Goal: Transaction & Acquisition: Purchase product/service

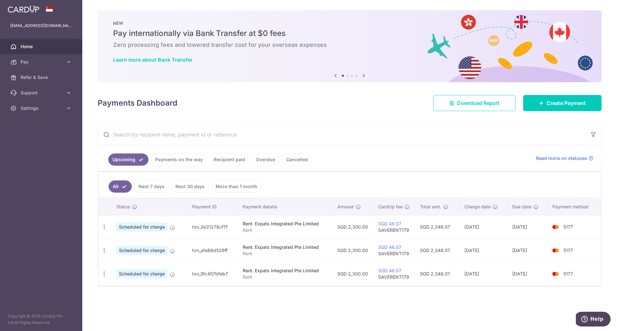
click at [103, 228] on icon "button" at bounding box center [104, 227] width 7 height 7
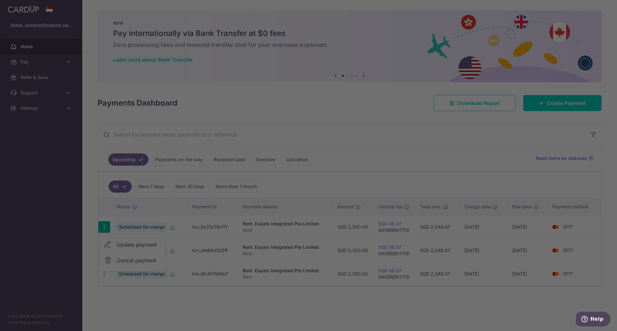
click at [129, 259] on div at bounding box center [311, 167] width 623 height 334
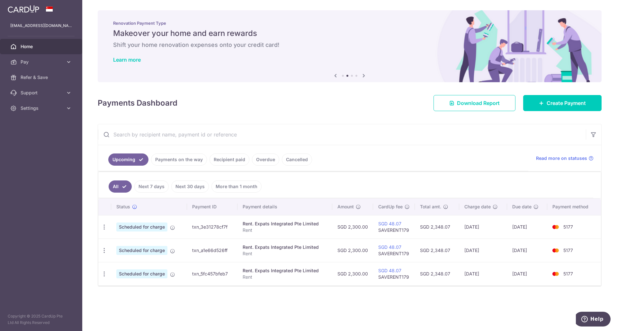
click at [103, 225] on icon "button" at bounding box center [104, 227] width 7 height 7
click at [121, 259] on span "Cancel payment" at bounding box center [138, 261] width 43 height 8
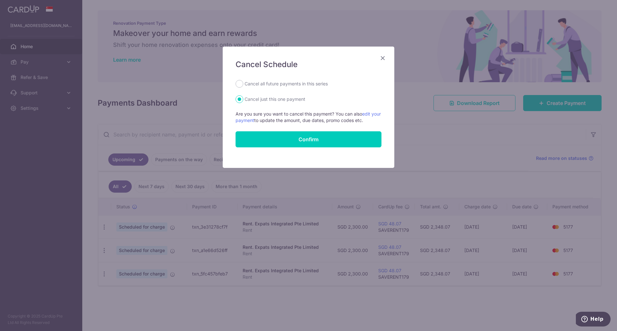
click at [274, 84] on label "Cancel all future payments in this series" at bounding box center [285, 84] width 83 height 8
click at [243, 84] on input "Cancel all future payments in this series" at bounding box center [239, 84] width 8 height 8
radio input "true"
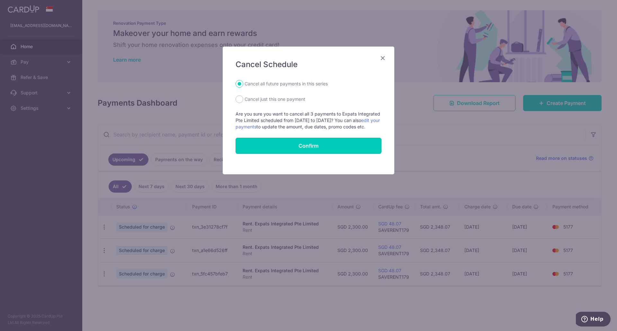
click at [290, 146] on input "Confirm" at bounding box center [308, 146] width 146 height 16
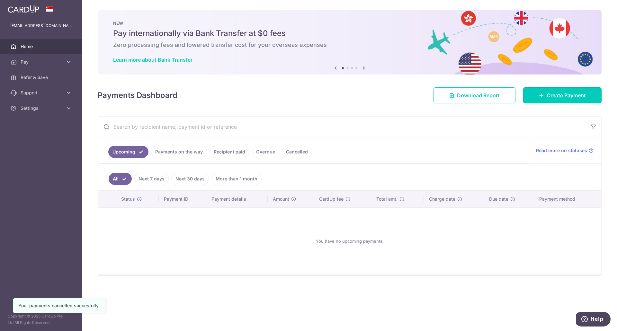
click at [539, 95] on icon at bounding box center [541, 95] width 5 height 5
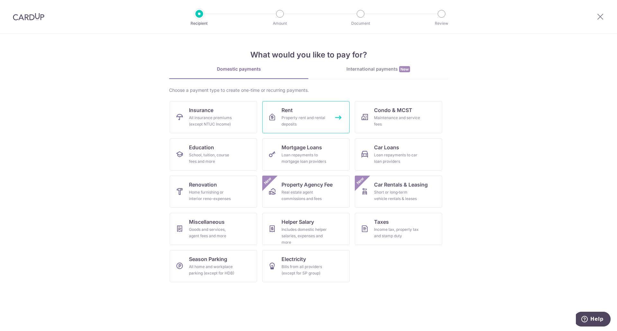
click at [325, 116] on div "Property rent and rental deposits" at bounding box center [304, 121] width 46 height 13
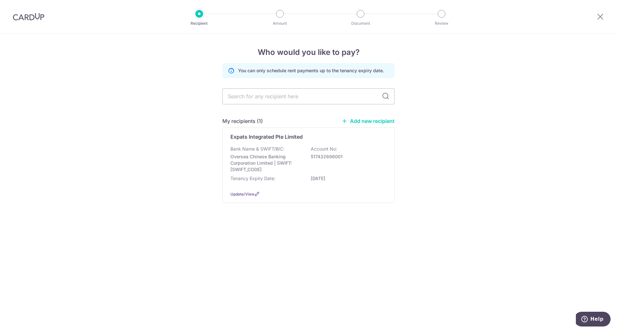
click at [282, 179] on div "Tenancy Expiry Date: 30/11/2025" at bounding box center [308, 180] width 156 height 10
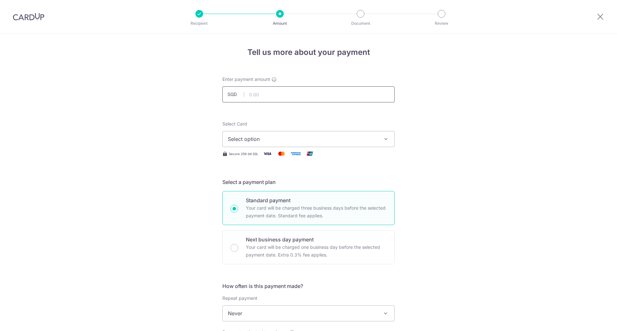
click at [262, 98] on input "text" at bounding box center [308, 94] width 172 height 16
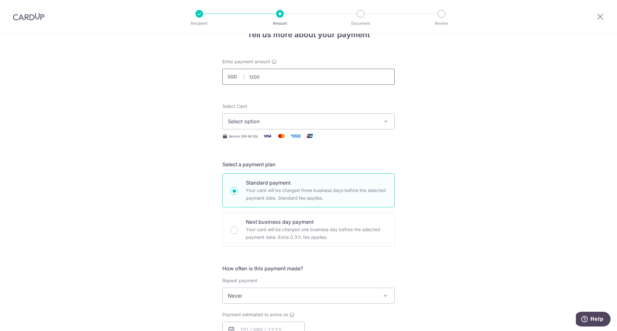
scroll to position [18, 0]
type input "1,200.00"
click at [251, 122] on span "Select option" at bounding box center [303, 121] width 150 height 8
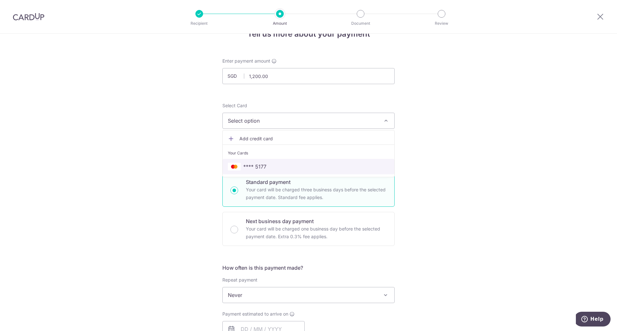
click at [259, 166] on span "**** 5177" at bounding box center [254, 167] width 23 height 8
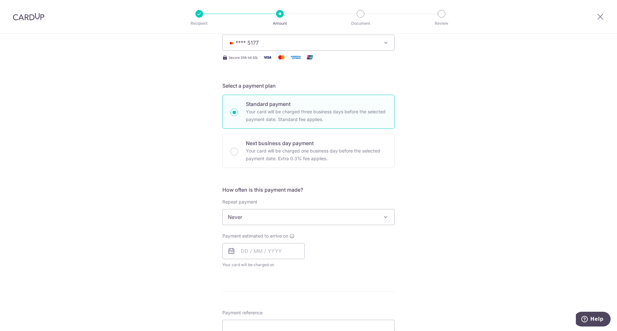
scroll to position [97, 0]
click at [356, 227] on div "How often is this payment made? Repeat payment Never Every week Every month Eve…" at bounding box center [308, 229] width 172 height 87
click at [248, 256] on input "text" at bounding box center [263, 251] width 82 height 16
drag, startPoint x: 433, startPoint y: 249, endPoint x: 383, endPoint y: 259, distance: 51.1
click at [383, 259] on div "Payment estimated to arrive on Prev Next Aug Sep Oct Nov Dec 2025 2026 2027 202…" at bounding box center [308, 250] width 180 height 35
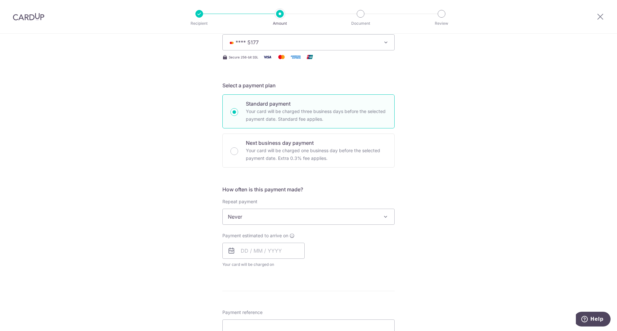
click at [339, 217] on span "Never" at bounding box center [309, 216] width 172 height 15
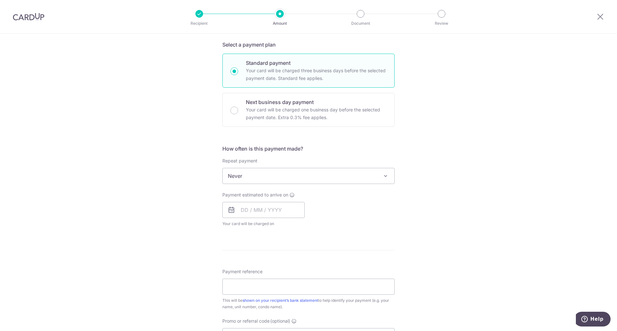
scroll to position [141, 0]
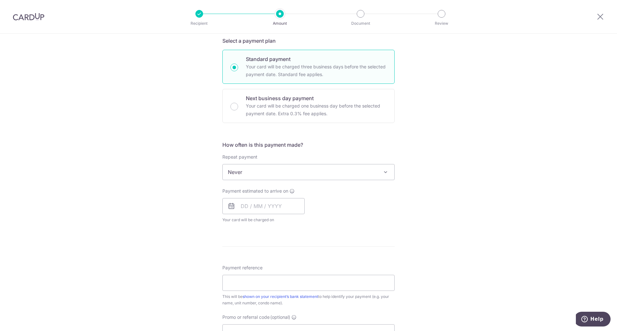
click at [263, 115] on p "Your card will be charged one business day before the selected payment date. Ex…" at bounding box center [316, 109] width 141 height 15
click at [238, 110] on input "Next business day payment Your card will be charged one business day before the…" at bounding box center [234, 107] width 8 height 8
radio input "false"
radio input "true"
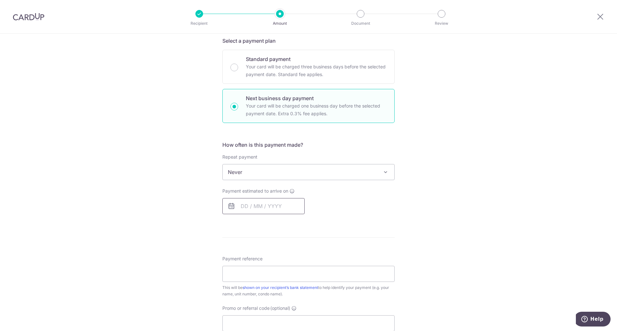
click at [285, 210] on input "text" at bounding box center [263, 206] width 82 height 16
click at [387, 199] on div "Payment estimated to arrive on Prev Next Aug Sep Oct Nov Dec 2025 2026 2027 202…" at bounding box center [308, 201] width 180 height 26
click at [200, 225] on div "Tell us more about your payment Enter payment amount SGD 1,200.00 1200.00 Selec…" at bounding box center [308, 193] width 617 height 603
click at [278, 207] on input "text" at bounding box center [263, 206] width 82 height 16
click at [259, 279] on link "12" at bounding box center [261, 277] width 10 height 10
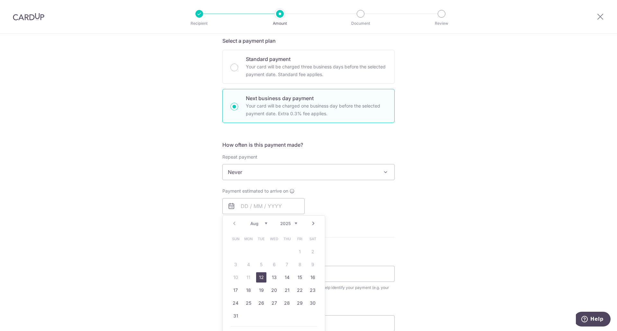
type input "[DATE]"
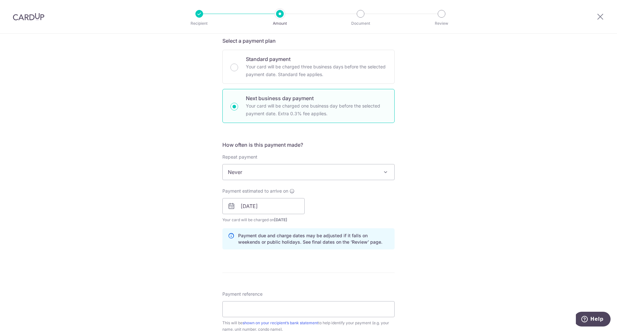
click at [431, 215] on div "Tell us more about your payment Enter payment amount SGD 1,200.00 1200.00 Selec…" at bounding box center [308, 211] width 617 height 639
click at [284, 79] on div "Standard payment Your card will be charged three business days before the selec…" at bounding box center [308, 67] width 172 height 34
radio input "true"
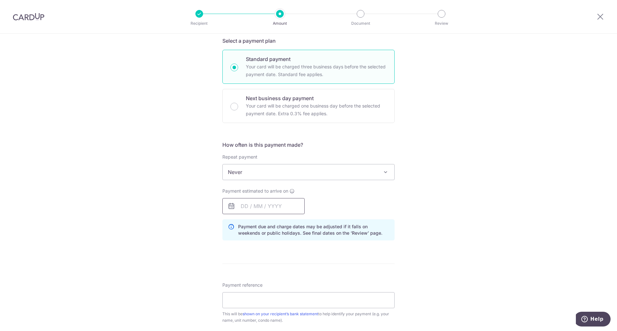
click at [281, 206] on input "text" at bounding box center [263, 206] width 82 height 16
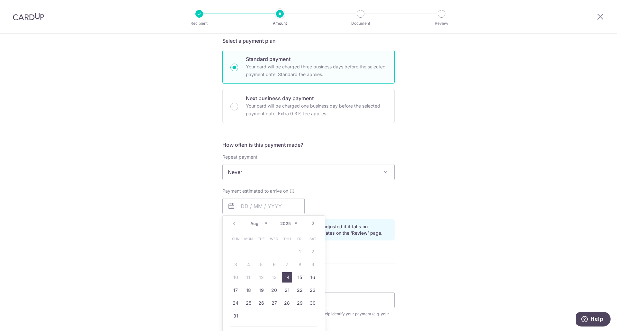
click at [284, 279] on link "14" at bounding box center [287, 277] width 10 height 10
type input "14/08/2025"
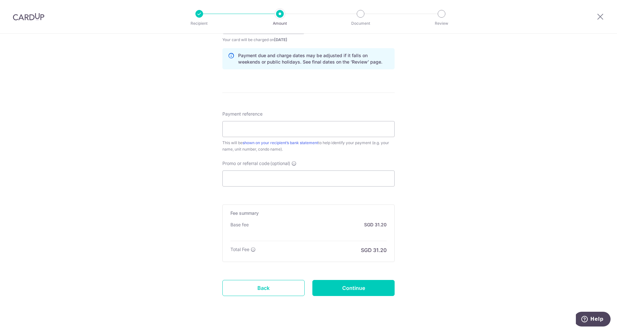
scroll to position [327, 0]
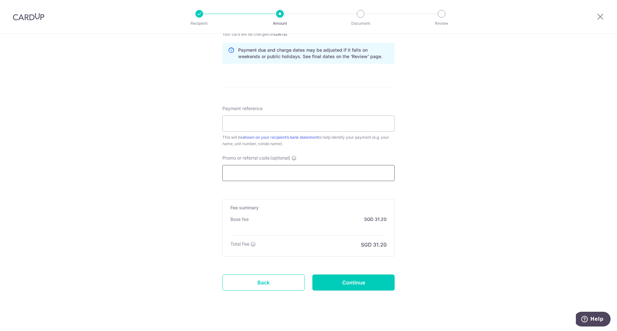
click at [285, 175] on input "Promo or referral code (optional) Enter either a promo code or a referral code …" at bounding box center [308, 173] width 172 height 16
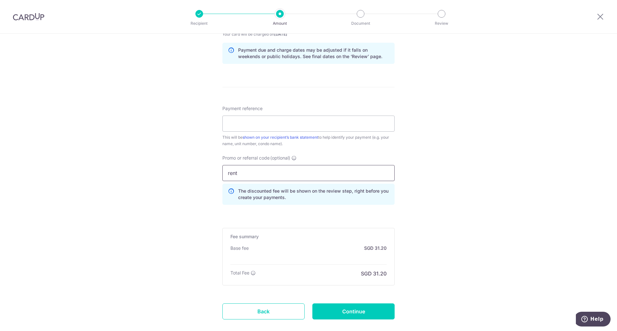
drag, startPoint x: 285, startPoint y: 175, endPoint x: 491, endPoint y: 53, distance: 239.9
click at [491, 53] on div "Tell us more about your payment Enter payment amount SGD 1,200.00 1200.00 Selec…" at bounding box center [308, 37] width 617 height 661
click at [245, 170] on input "rent" at bounding box center [308, 173] width 172 height 16
type input "r"
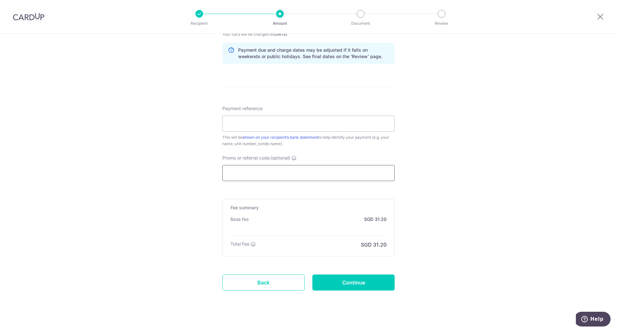
paste input "OFF225"
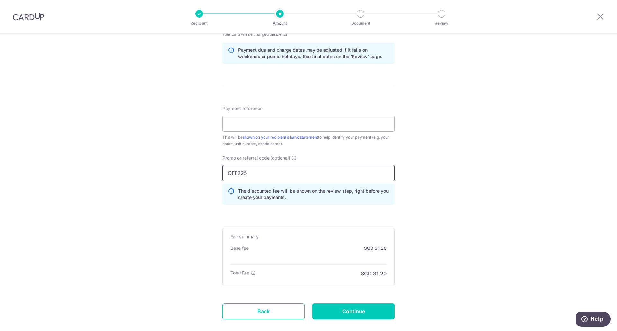
type input "OFF225"
click at [254, 216] on form "Enter payment amount SGD 1,200.00 1200.00 Select Card **** 5177 Add credit card…" at bounding box center [308, 43] width 172 height 588
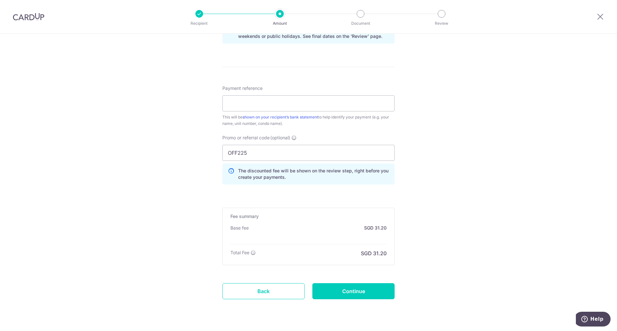
scroll to position [364, 0]
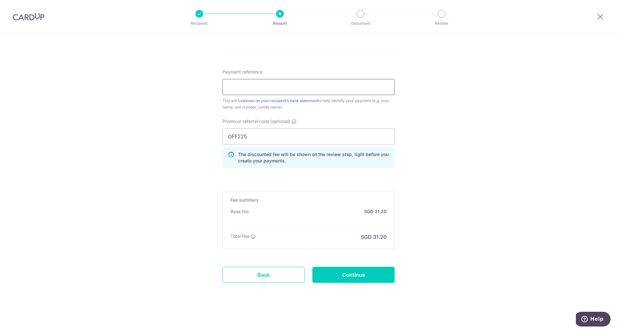
click at [260, 89] on input "Payment reference" at bounding box center [308, 87] width 172 height 16
type input "Rent"
click at [290, 213] on div "Base fee SGD 31.20" at bounding box center [308, 211] width 156 height 6
click at [264, 137] on input "OFF225" at bounding box center [308, 136] width 172 height 16
click at [271, 154] on p "The discounted fee will be shown on the review step, right before you create yo…" at bounding box center [313, 157] width 151 height 13
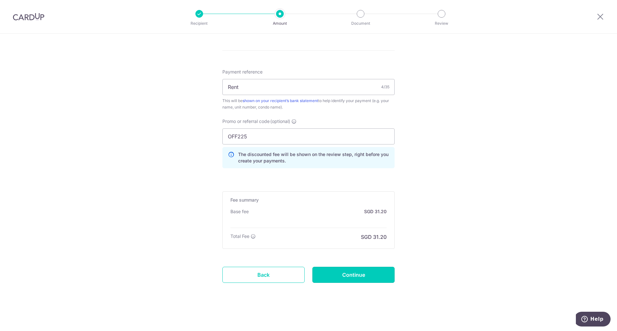
click at [343, 274] on input "Continue" at bounding box center [353, 275] width 82 height 16
type input "Create Schedule"
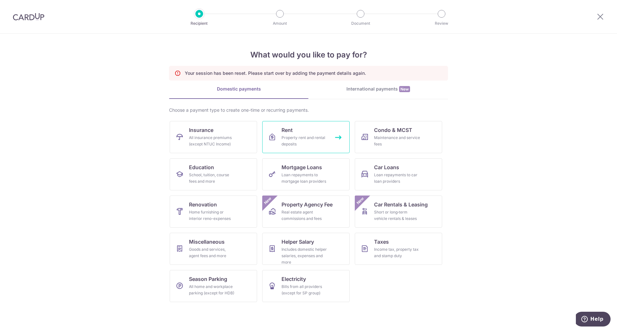
click at [313, 143] on div "Property rent and rental deposits" at bounding box center [304, 141] width 46 height 13
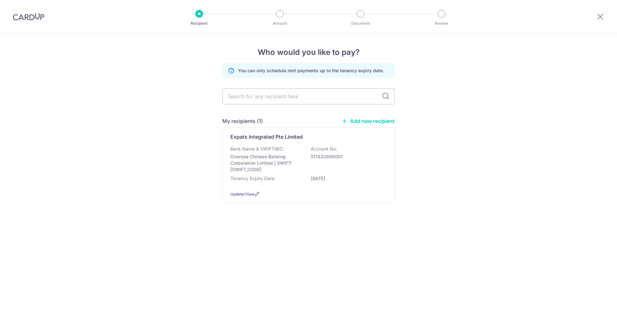
click at [266, 164] on p "Oversea Chinese Banking Corporation Limited | SWIFT: [SWIFT_CODE]" at bounding box center [266, 163] width 72 height 19
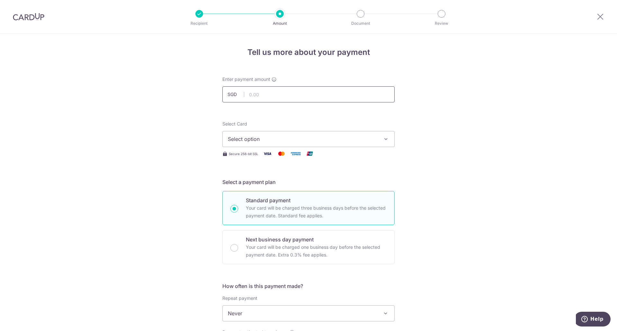
click at [260, 93] on input "text" at bounding box center [308, 94] width 172 height 16
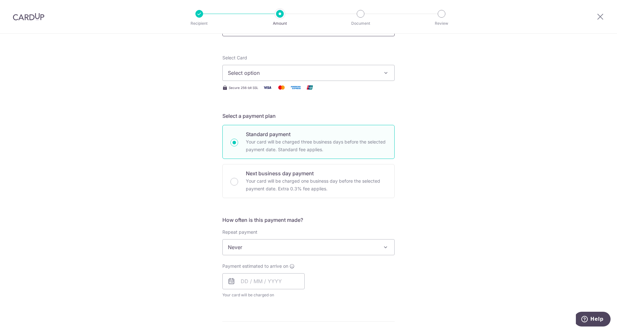
scroll to position [68, 0]
type input "1,200.00"
click at [246, 72] on span "Select option" at bounding box center [303, 71] width 150 height 8
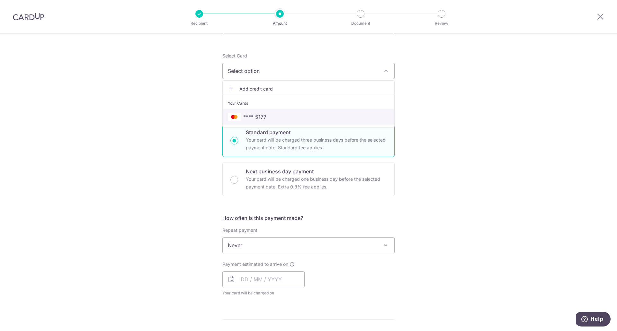
click at [256, 117] on span "**** 5177" at bounding box center [254, 117] width 23 height 8
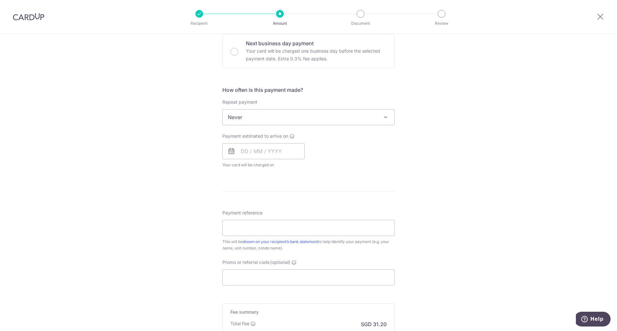
scroll to position [199, 0]
click at [257, 150] on input "text" at bounding box center [263, 148] width 82 height 16
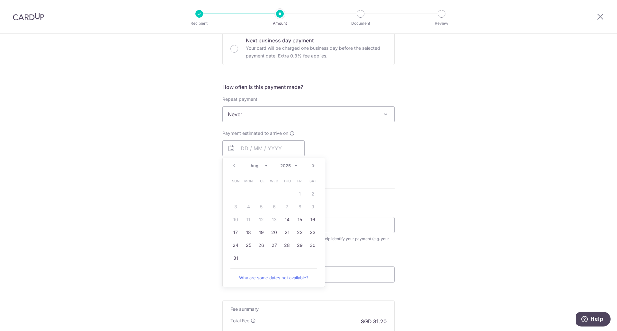
click at [285, 215] on link "14" at bounding box center [287, 220] width 10 height 10
type input "[DATE]"
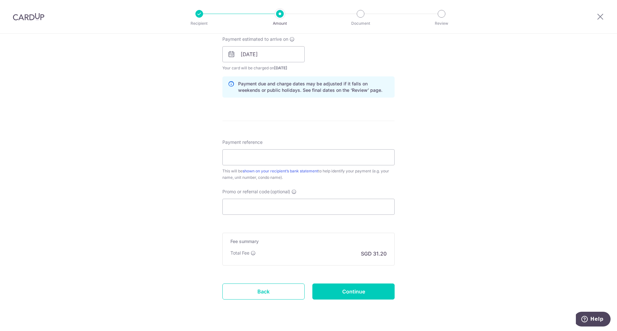
scroll to position [294, 0]
click at [251, 161] on input "Payment reference" at bounding box center [308, 157] width 172 height 16
type input "Rent"
type input "M"
paste input "OFF225"
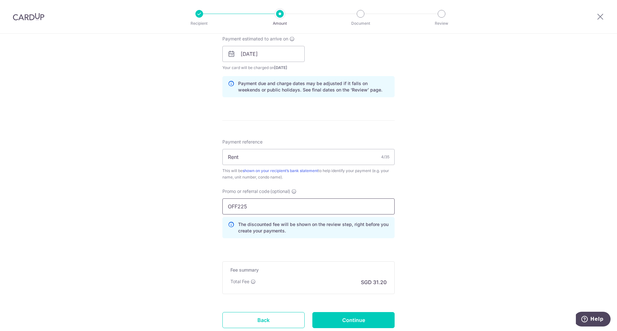
type input "OFF225"
click at [337, 319] on input "Continue" at bounding box center [353, 320] width 82 height 16
type input "Create Schedule"
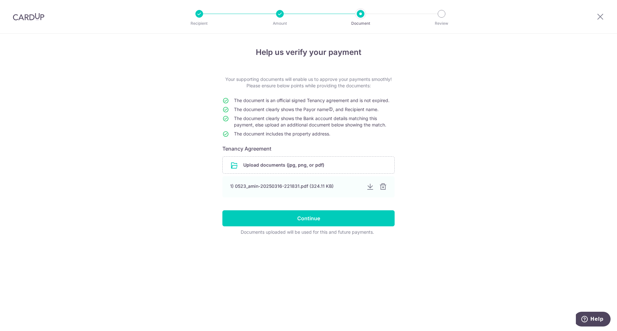
click at [288, 173] on input "file" at bounding box center [309, 165] width 172 height 17
click at [303, 215] on input "Continue" at bounding box center [308, 218] width 172 height 16
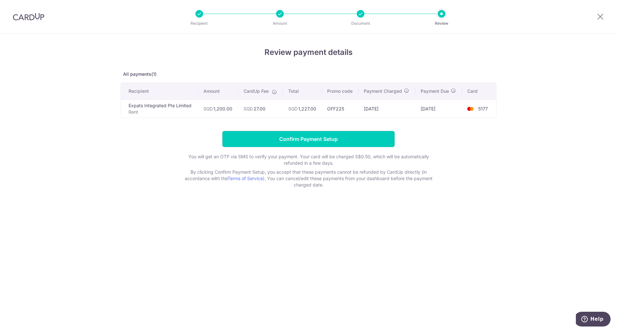
click at [317, 141] on input "Confirm Payment Setup" at bounding box center [308, 139] width 172 height 16
